Goal: Learn about a topic

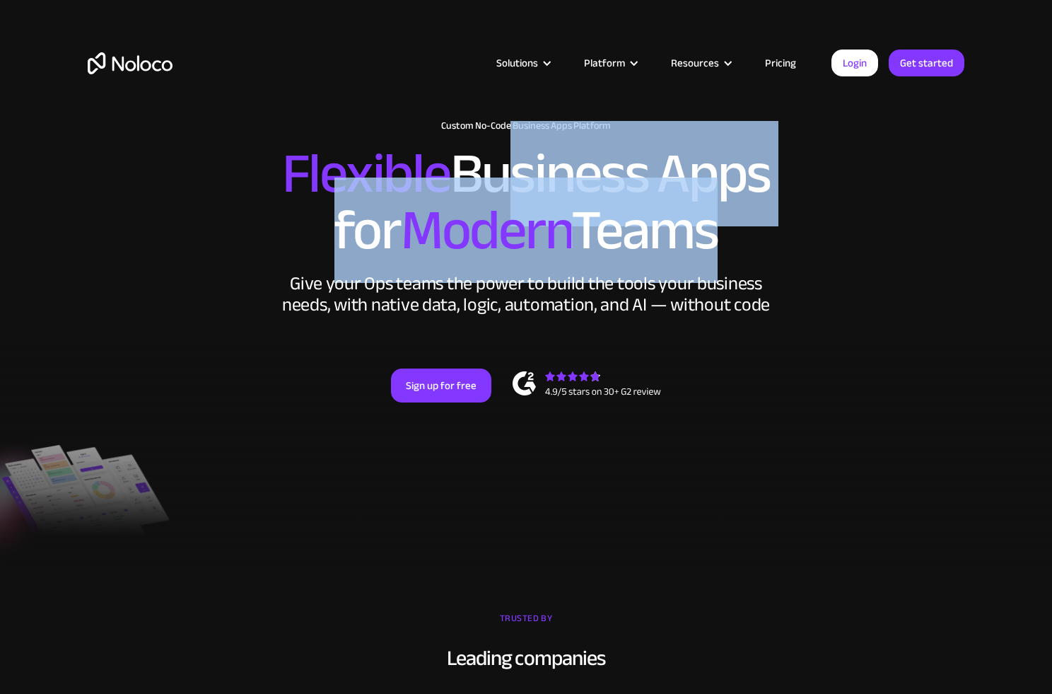
drag, startPoint x: 474, startPoint y: 168, endPoint x: 686, endPoint y: 194, distance: 213.0
click at [686, 194] on h2 "Flexible Business Apps for Modern Teams" at bounding box center [526, 202] width 877 height 113
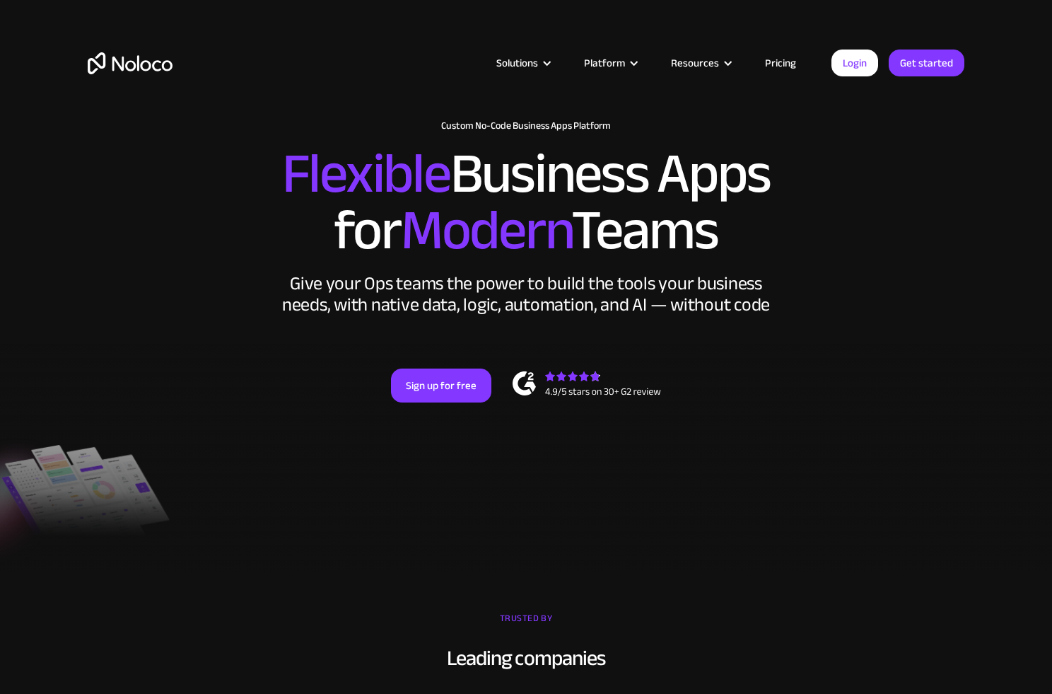
click at [546, 238] on span "Modern" at bounding box center [486, 229] width 170 height 105
drag, startPoint x: 517, startPoint y: 284, endPoint x: 585, endPoint y: 283, distance: 68.6
click at [585, 284] on div "Give your Ops teams the power to build the tools your business needs, with nati…" at bounding box center [526, 294] width 495 height 42
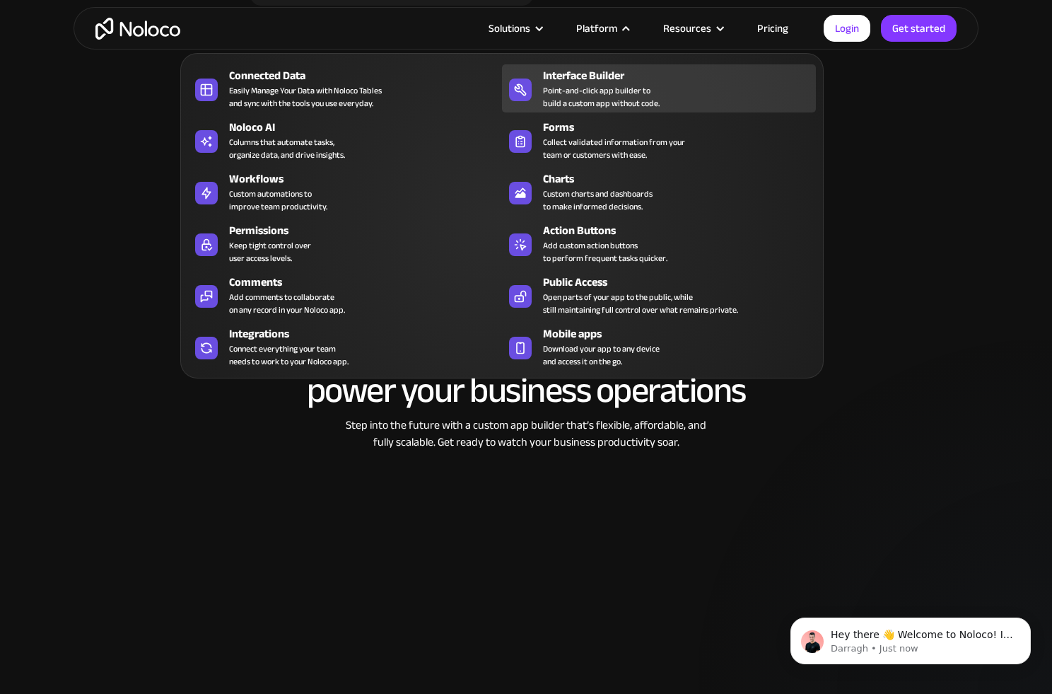
click at [601, 84] on div "Point-and-click app builder to build a custom app without code." at bounding box center [601, 96] width 117 height 25
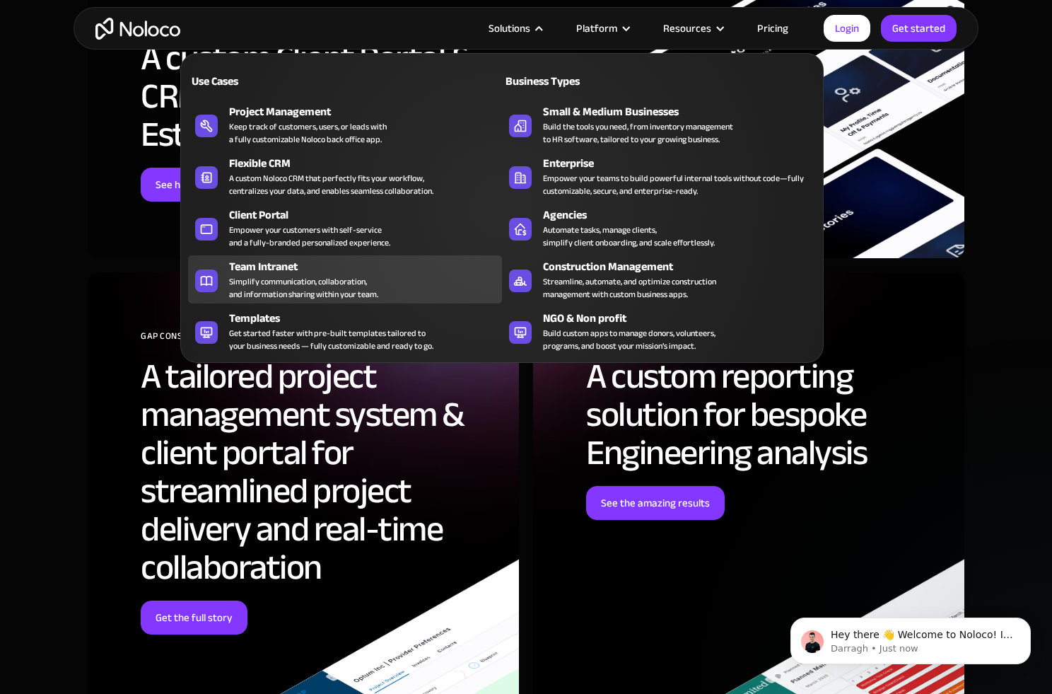
scroll to position [3645, 0]
